Goal: Use online tool/utility: Utilize a website feature to perform a specific function

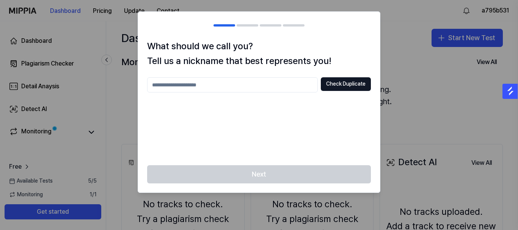
click at [293, 84] on input "text" at bounding box center [232, 84] width 171 height 15
type input "****"
click at [274, 91] on input "****" at bounding box center [232, 84] width 171 height 15
paste input "text"
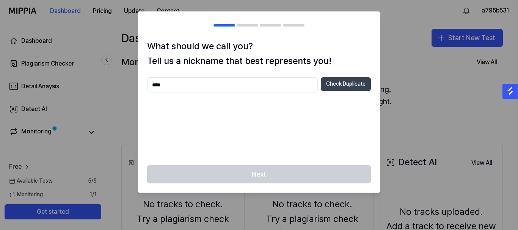
type input "****"
click at [339, 85] on button "Check Duplicate" at bounding box center [346, 84] width 50 height 14
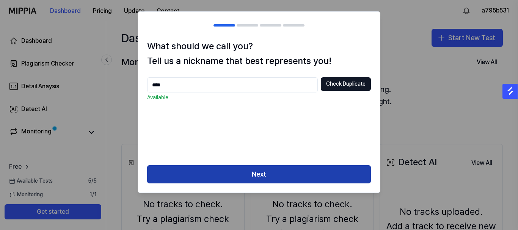
click at [275, 174] on button "Next" at bounding box center [259, 174] width 224 height 18
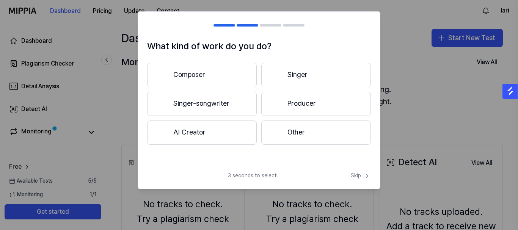
click at [299, 129] on button "Other" at bounding box center [316, 133] width 110 height 24
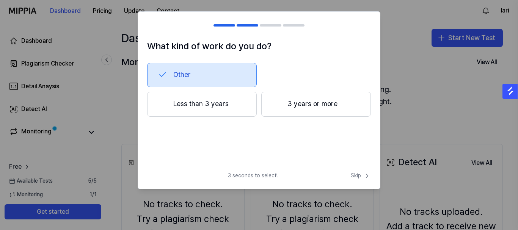
click at [229, 110] on button "Less than 3 years" at bounding box center [202, 104] width 110 height 25
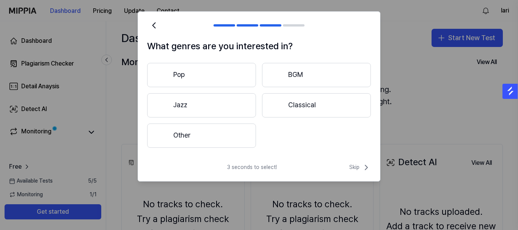
click at [215, 133] on button "Other" at bounding box center [201, 136] width 109 height 24
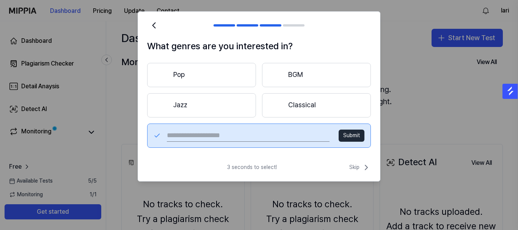
click at [355, 134] on button "Submit" at bounding box center [352, 136] width 26 height 12
click at [352, 135] on button "Submit" at bounding box center [352, 136] width 26 height 12
click at [213, 84] on button "Pop" at bounding box center [201, 75] width 109 height 24
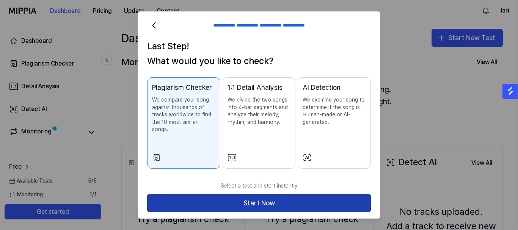
click at [309, 200] on button "Start Now" at bounding box center [259, 203] width 224 height 18
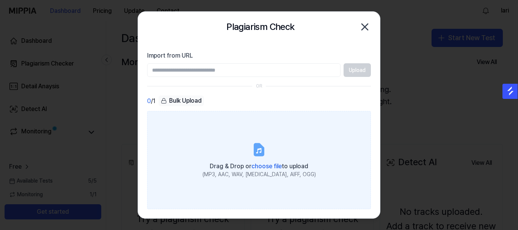
click at [275, 152] on label "Drag & Drop or choose file to upload (MP3, AAC, WAV, FLAC, AIFF, OGG)" at bounding box center [259, 160] width 224 height 98
click at [0, 0] on input "Drag & Drop or choose file to upload (MP3, AAC, WAV, FLAC, AIFF, OGG)" at bounding box center [0, 0] width 0 height 0
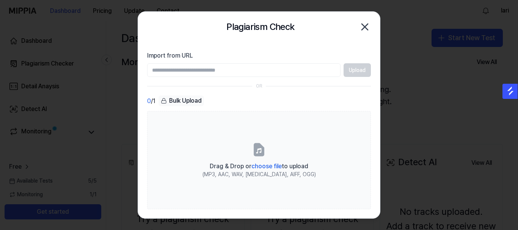
click at [363, 32] on icon "button" at bounding box center [365, 27] width 12 height 12
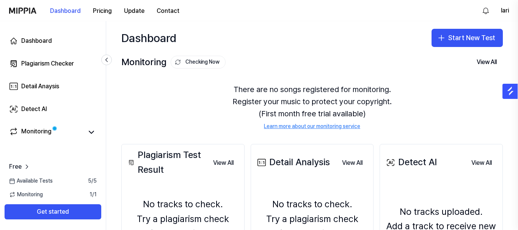
scroll to position [104, 0]
